Goal: Find specific page/section: Find specific page/section

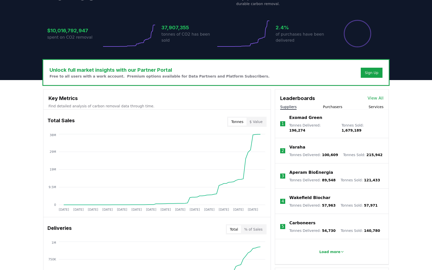
scroll to position [98, 0]
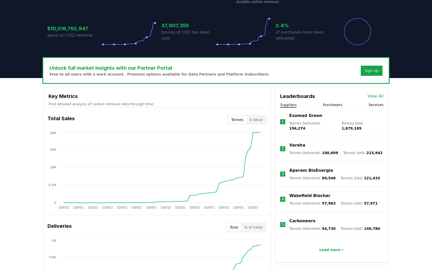
click at [308, 169] on p "Aperam BioEnergia" at bounding box center [312, 171] width 44 height 6
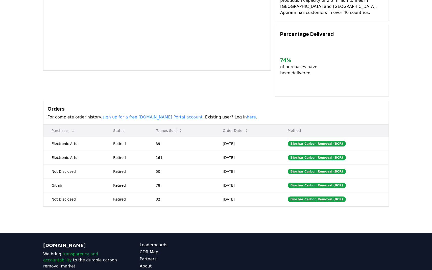
scroll to position [82, 0]
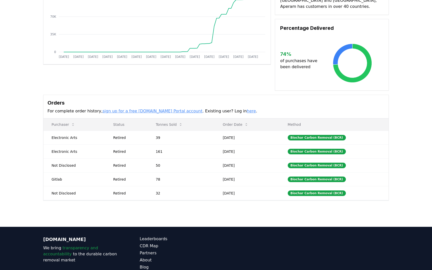
click at [247, 109] on link "here" at bounding box center [251, 111] width 9 height 5
